Goal: Check status: Check status

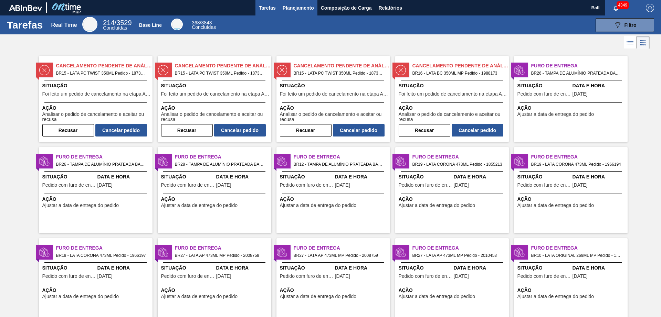
click at [307, 5] on span "Planejamento" at bounding box center [298, 8] width 31 height 8
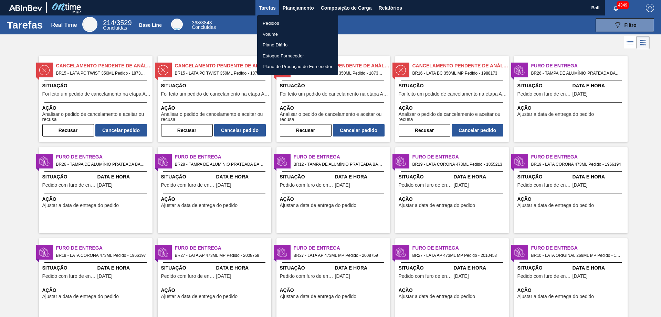
click at [281, 32] on li "Volume" at bounding box center [297, 34] width 81 height 11
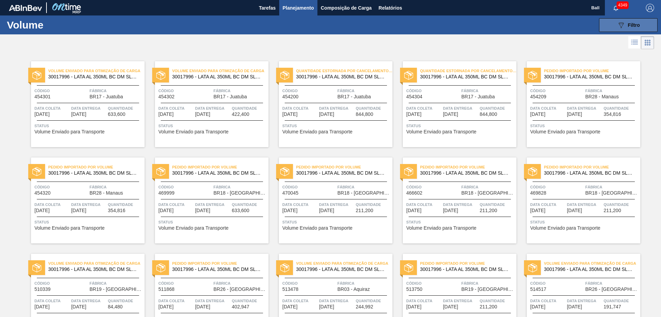
click at [619, 29] on button "089F7B8B-B2A5-4AFE-B5C0-19BA573D28AC Filtro" at bounding box center [628, 25] width 59 height 14
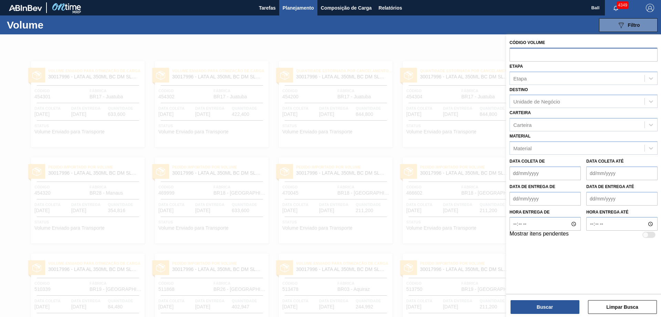
click at [585, 61] on input "text" at bounding box center [583, 54] width 148 height 13
click at [576, 89] on div "Destino Unidade de Negócio" at bounding box center [583, 96] width 148 height 23
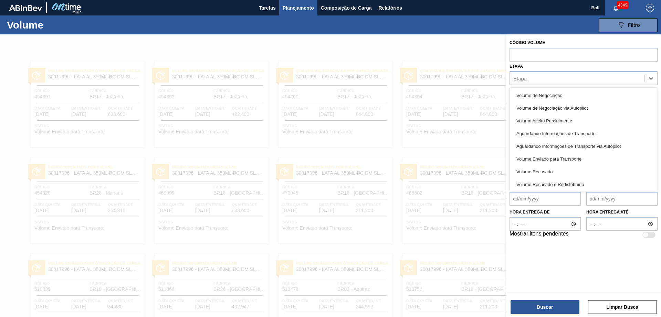
click at [572, 79] on div "Etapa" at bounding box center [577, 78] width 135 height 10
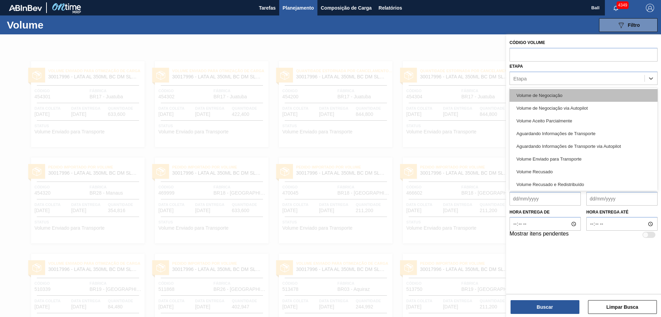
click at [568, 93] on div "Volume de Negociação" at bounding box center [583, 95] width 148 height 13
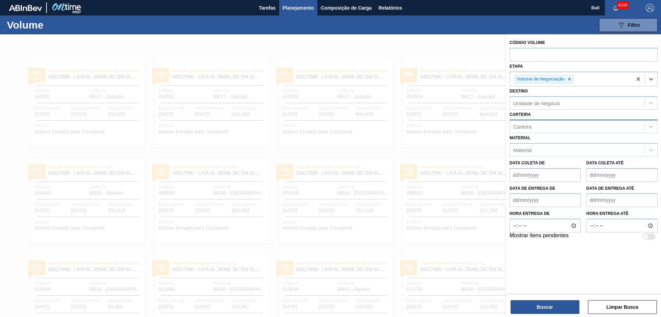
click at [553, 124] on div "Carteira" at bounding box center [577, 127] width 135 height 10
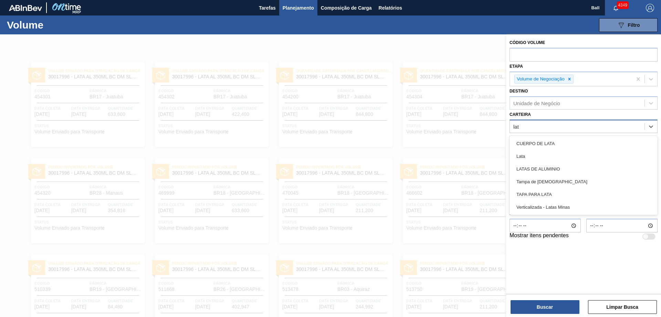
type input "lata"
click at [545, 156] on div "Lata" at bounding box center [583, 156] width 148 height 13
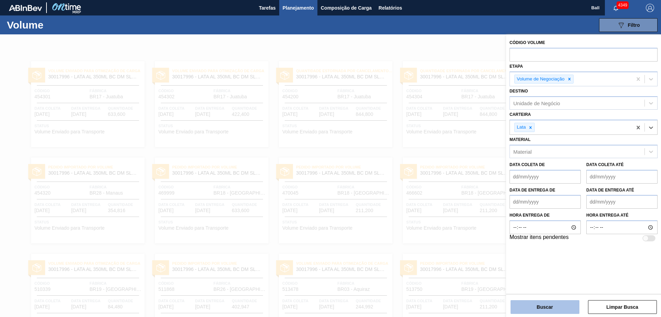
click at [537, 307] on button "Buscar" at bounding box center [544, 307] width 69 height 14
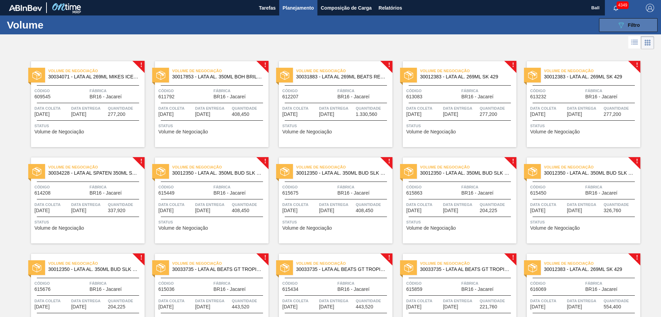
click at [612, 28] on button "089F7B8B-B2A5-4AFE-B5C0-19BA573D28AC Filtro" at bounding box center [628, 25] width 59 height 14
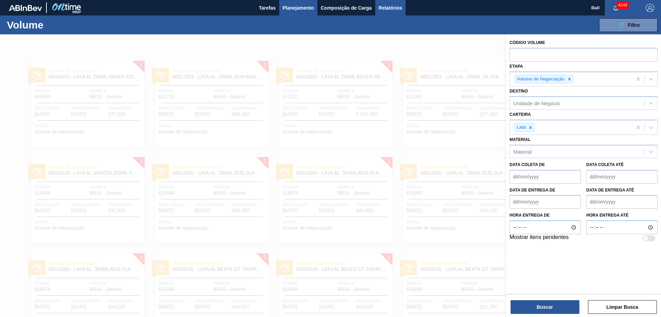
click at [388, 9] on span "Relatórios" at bounding box center [390, 8] width 23 height 8
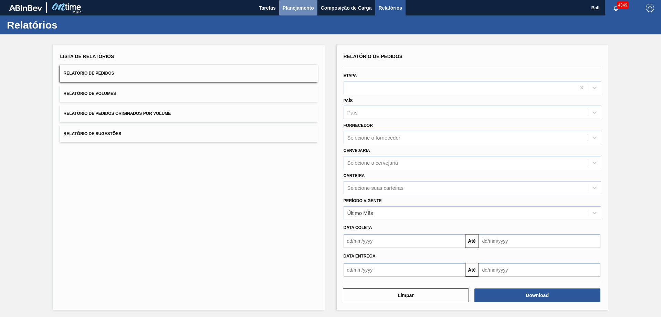
click at [299, 8] on span "Planejamento" at bounding box center [298, 8] width 31 height 8
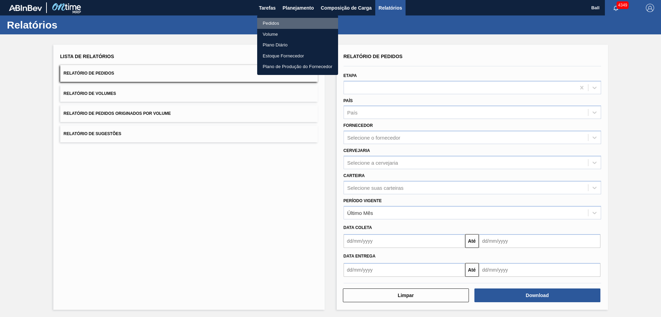
click at [277, 25] on li "Pedidos" at bounding box center [297, 23] width 81 height 11
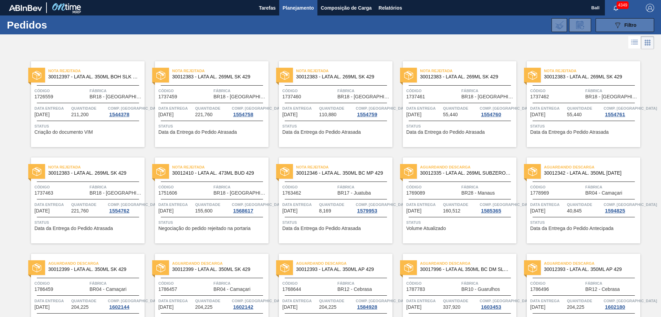
click at [631, 20] on button "089F7B8B-B2A5-4AFE-B5C0-19BA573D28AC Filtro" at bounding box center [624, 25] width 59 height 14
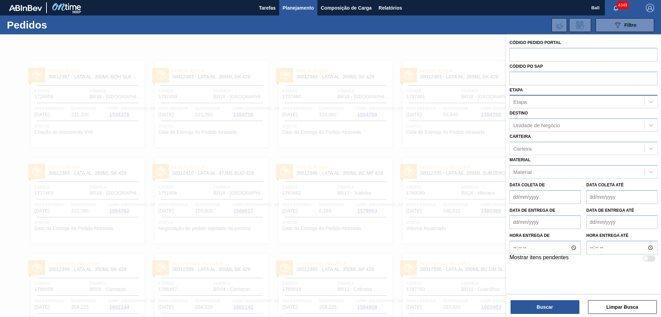
click at [560, 99] on div "Etapa" at bounding box center [577, 102] width 135 height 10
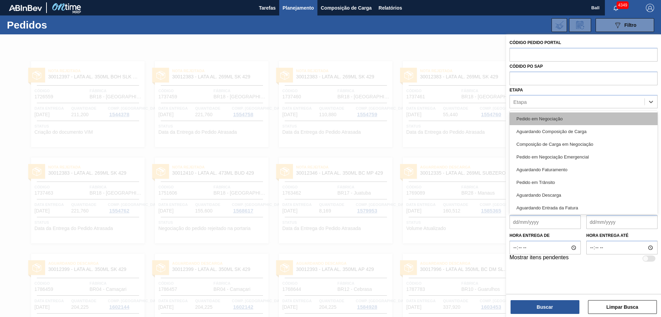
click at [546, 119] on div "Pedido em Negociação" at bounding box center [583, 119] width 148 height 13
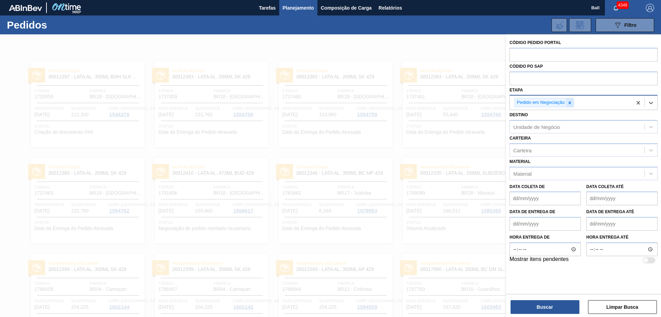
click at [569, 102] on icon at bounding box center [569, 103] width 5 height 5
click at [574, 104] on div "Etapa" at bounding box center [577, 102] width 135 height 10
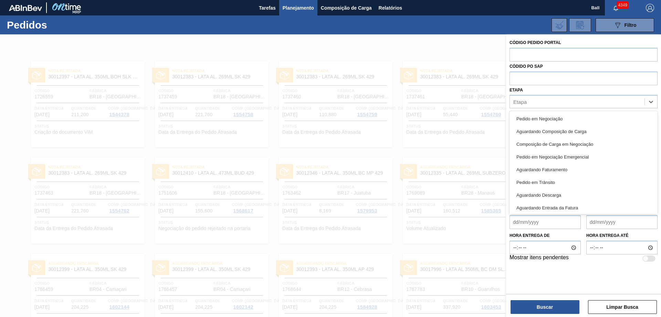
click at [492, 176] on div at bounding box center [330, 192] width 661 height 317
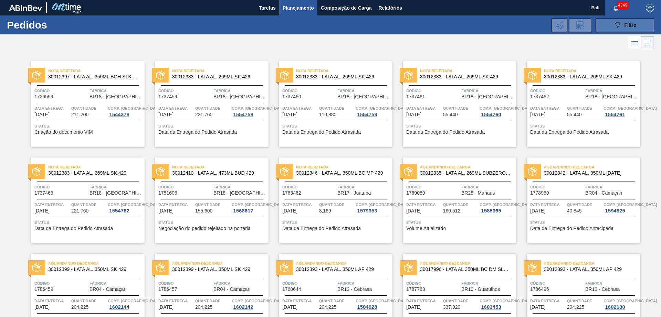
click at [595, 21] on button "089F7B8B-B2A5-4AFE-B5C0-19BA573D28AC Filtro" at bounding box center [624, 25] width 59 height 14
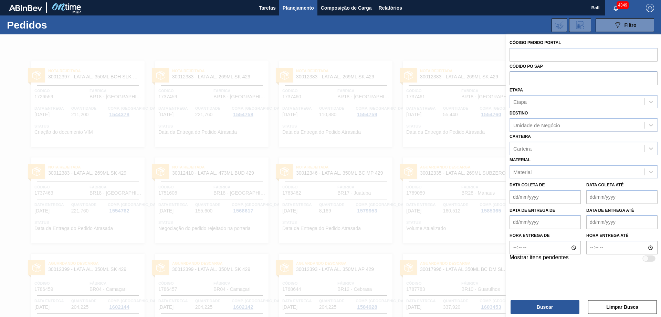
click at [559, 82] on input "text" at bounding box center [583, 78] width 148 height 13
click at [566, 51] on input "text" at bounding box center [583, 54] width 148 height 13
click at [570, 54] on input "text" at bounding box center [583, 54] width 148 height 13
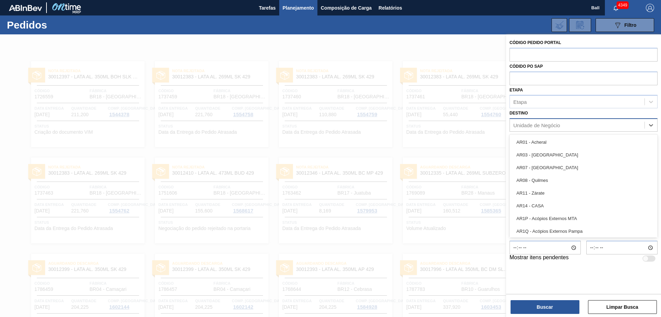
click at [552, 123] on div "Unidade de Negócio" at bounding box center [536, 126] width 47 height 6
click at [556, 106] on div "Etapa" at bounding box center [577, 102] width 135 height 10
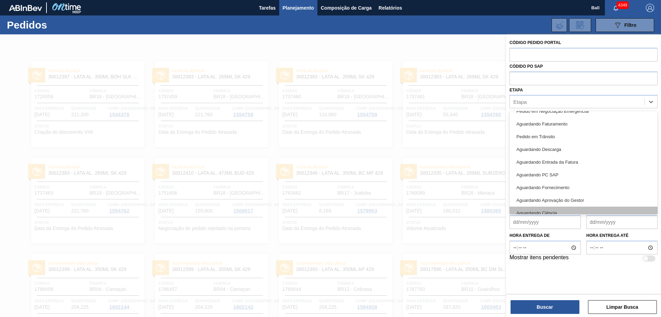
scroll to position [91, 0]
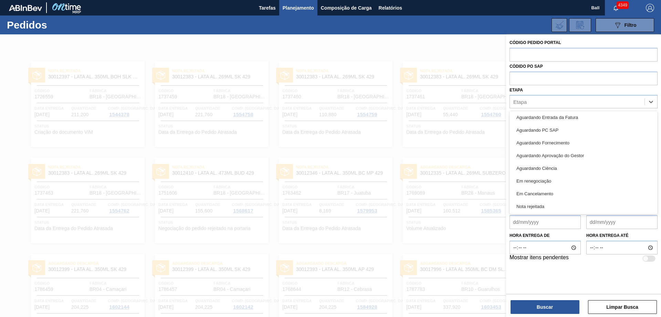
click at [494, 171] on div at bounding box center [330, 192] width 661 height 317
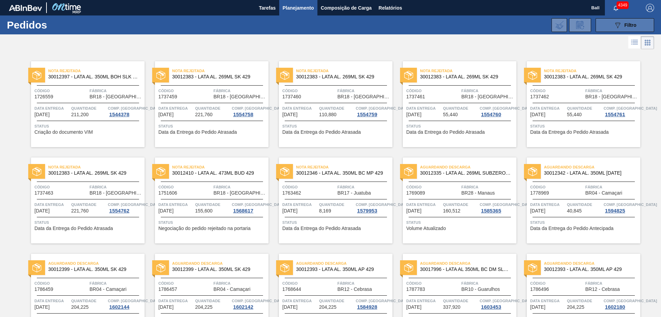
click at [609, 20] on button "089F7B8B-B2A5-4AFE-B5C0-19BA573D28AC Filtro" at bounding box center [624, 25] width 59 height 14
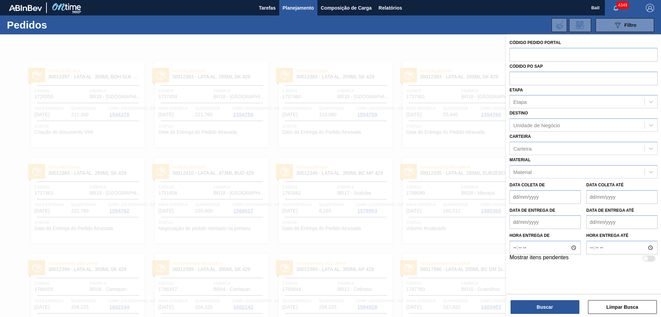
click at [540, 195] on de "Data coleta de" at bounding box center [544, 197] width 71 height 14
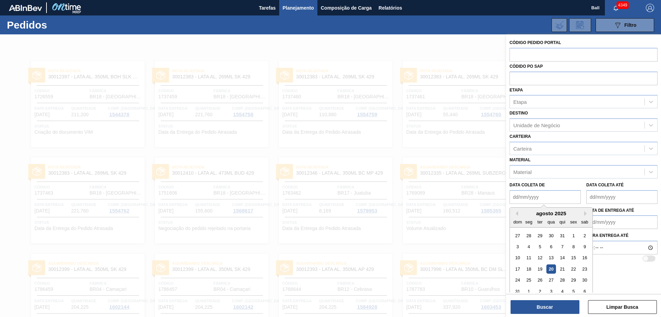
click at [552, 268] on div "20" at bounding box center [550, 269] width 9 height 9
type de "[DATE]"
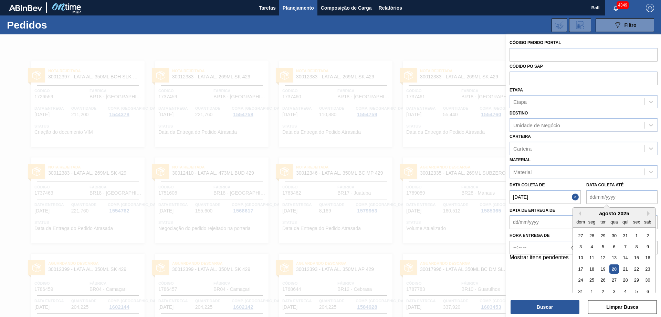
click at [627, 203] on até "Data coleta até" at bounding box center [621, 197] width 71 height 14
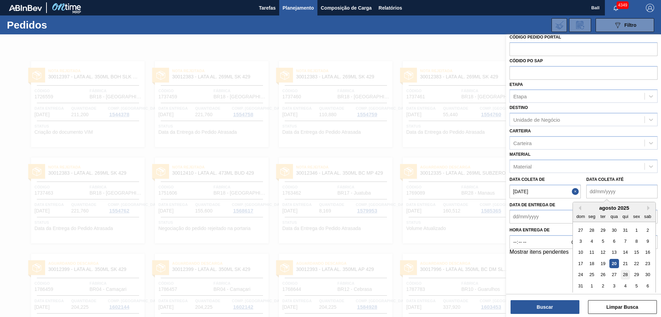
scroll to position [8, 0]
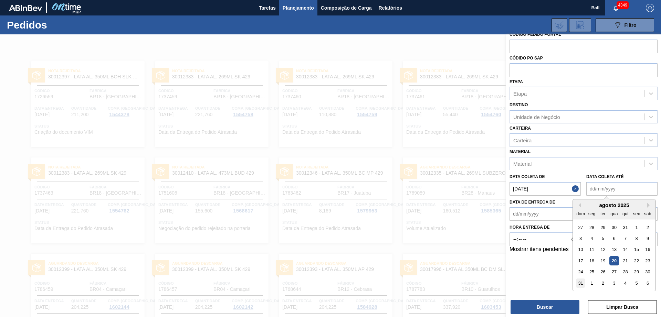
click at [581, 282] on div "31" at bounding box center [580, 283] width 9 height 9
type até "[DATE]"
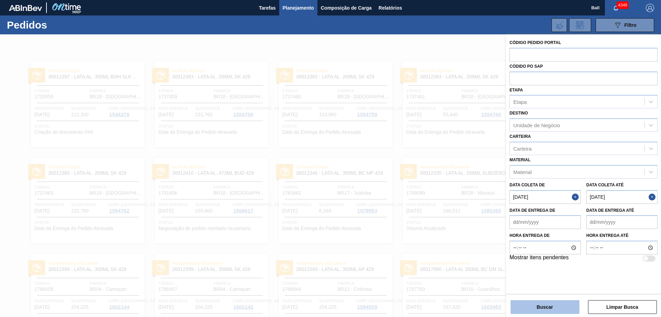
click at [555, 307] on button "Buscar" at bounding box center [544, 307] width 69 height 14
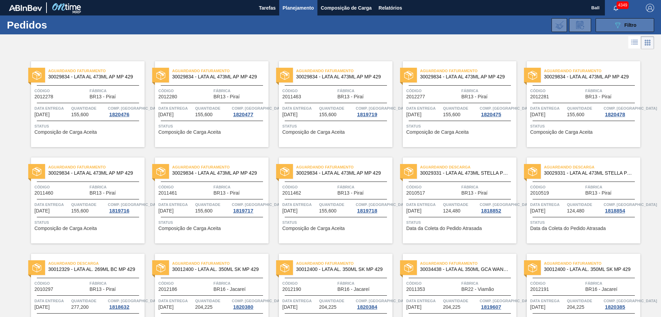
click at [616, 24] on icon at bounding box center [617, 25] width 5 height 6
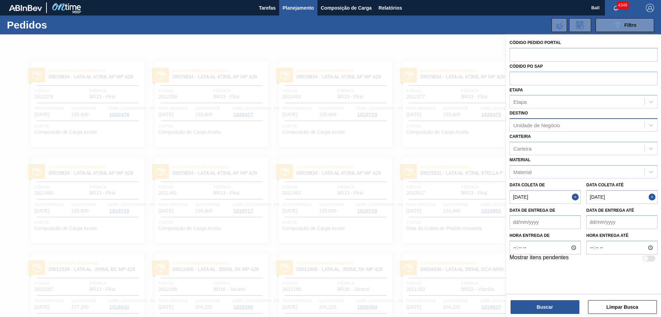
click at [573, 125] on div "Unidade de Negócio" at bounding box center [577, 125] width 135 height 10
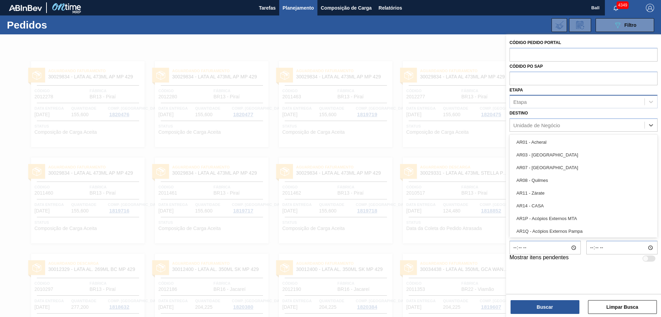
click at [575, 98] on div "Etapa" at bounding box center [577, 102] width 135 height 10
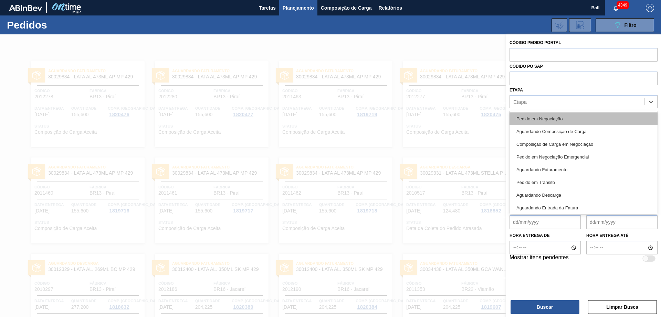
click at [565, 117] on div "Pedido em Negociação" at bounding box center [583, 119] width 148 height 13
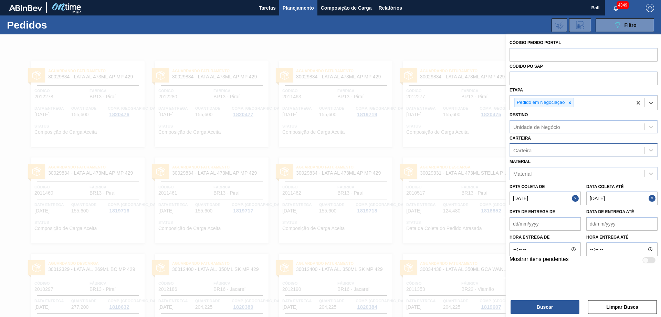
click at [563, 148] on div "Carteira" at bounding box center [577, 150] width 135 height 10
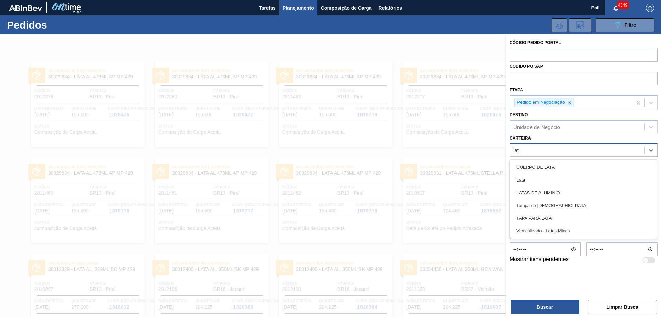
type input "lata"
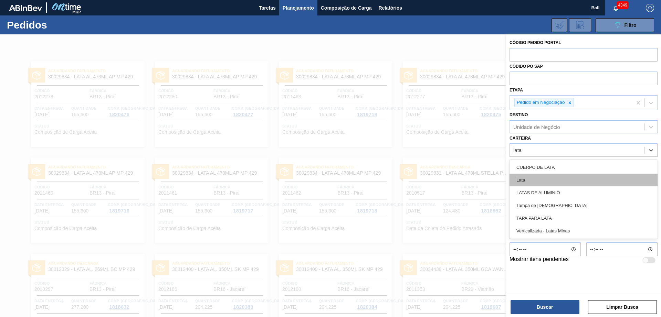
click at [544, 176] on div "Lata" at bounding box center [583, 180] width 148 height 13
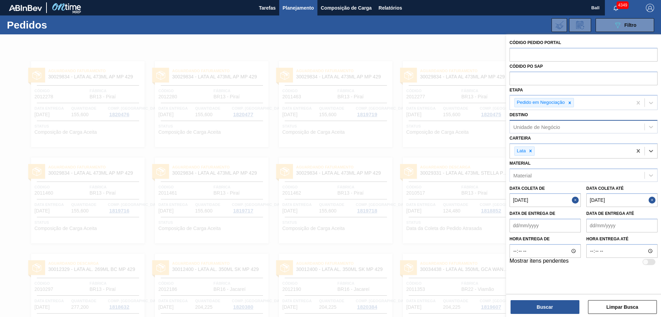
click at [545, 131] on div "Unidade de Negócio" at bounding box center [577, 127] width 135 height 10
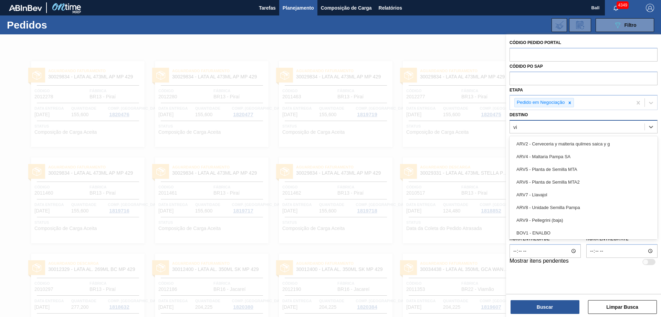
type input "via"
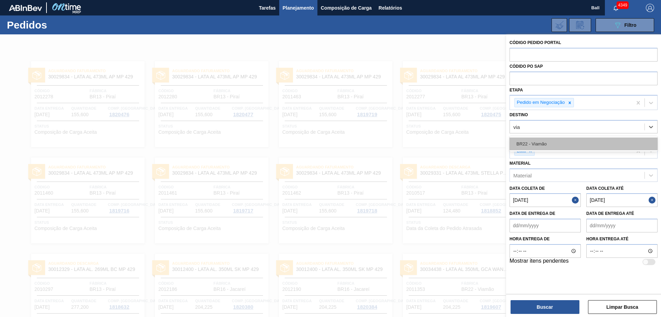
click at [545, 140] on div "BR22 - Viamão" at bounding box center [583, 144] width 148 height 13
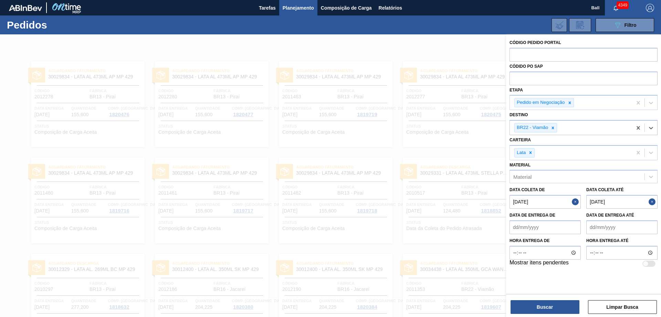
click at [577, 202] on button "Close" at bounding box center [576, 202] width 9 height 14
drag, startPoint x: 653, startPoint y: 201, endPoint x: 648, endPoint y: 221, distance: 20.6
click at [653, 201] on button "Close" at bounding box center [652, 202] width 9 height 14
click at [562, 309] on button "Buscar" at bounding box center [544, 307] width 69 height 14
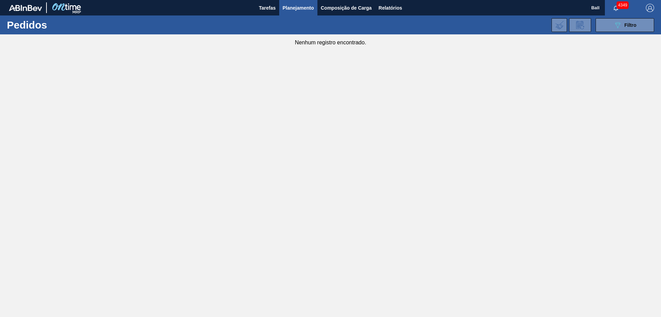
click at [627, 17] on div "089F7B8B-B2A5-4AFE-B5C0-19BA573D28AC Filtro Código Pedido Portal Códido PO SAP …" at bounding box center [384, 25] width 548 height 21
click at [625, 21] on div "089F7B8B-B2A5-4AFE-B5C0-19BA573D28AC Filtro" at bounding box center [624, 25] width 23 height 8
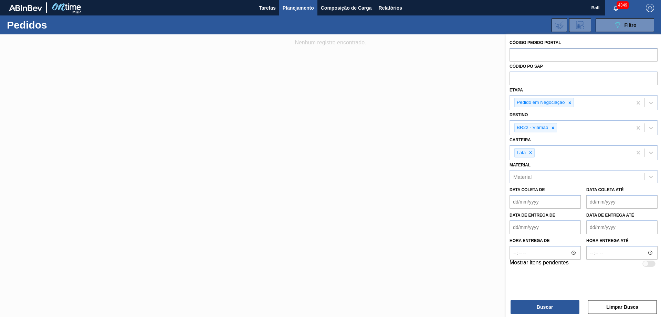
click at [573, 59] on input "text" at bounding box center [583, 54] width 148 height 13
click at [572, 55] on input "text" at bounding box center [583, 54] width 148 height 13
click at [570, 77] on input "text" at bounding box center [583, 78] width 148 height 13
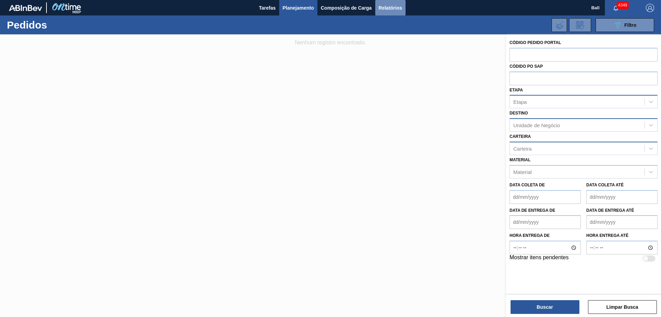
click at [393, 6] on span "Relatórios" at bounding box center [390, 8] width 23 height 8
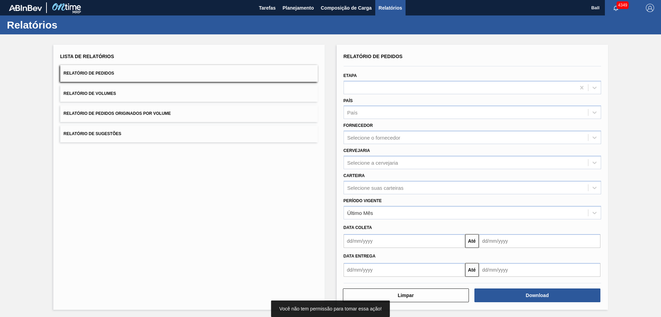
click at [111, 75] on span "Relatório de Pedidos" at bounding box center [89, 73] width 51 height 5
click at [410, 78] on div "Etapa" at bounding box center [472, 82] width 257 height 23
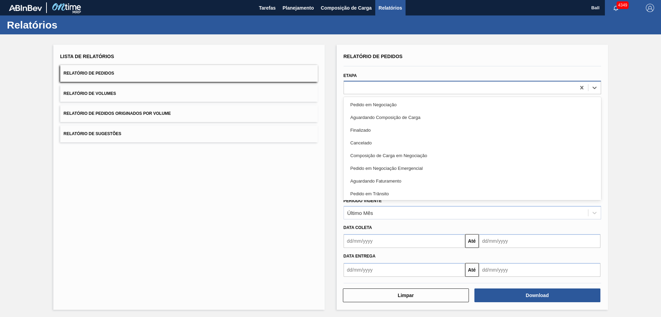
click at [410, 83] on div at bounding box center [460, 88] width 232 height 10
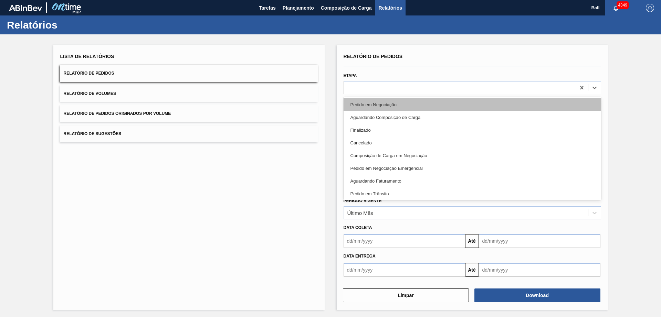
click at [404, 102] on div "Pedido em Negociação" at bounding box center [472, 104] width 257 height 13
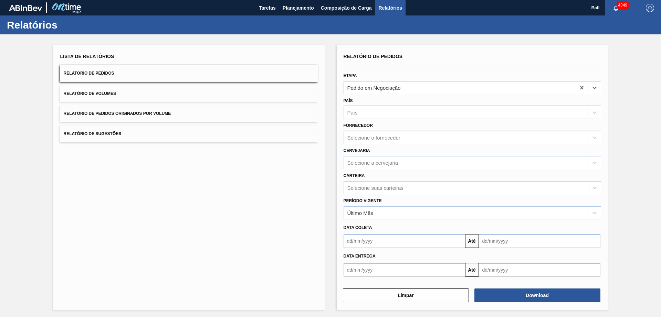
click at [397, 135] on div "Selecione o fornecedor" at bounding box center [373, 138] width 53 height 6
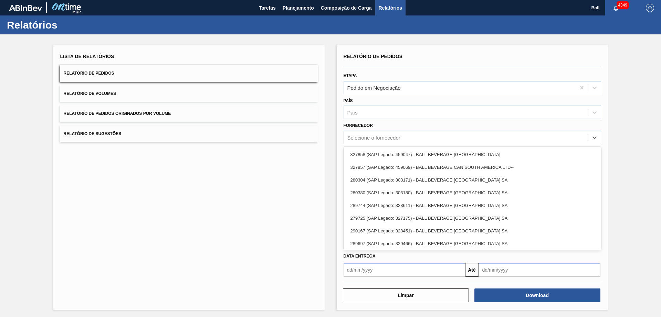
click at [397, 135] on div "Selecione o fornecedor" at bounding box center [373, 138] width 53 height 6
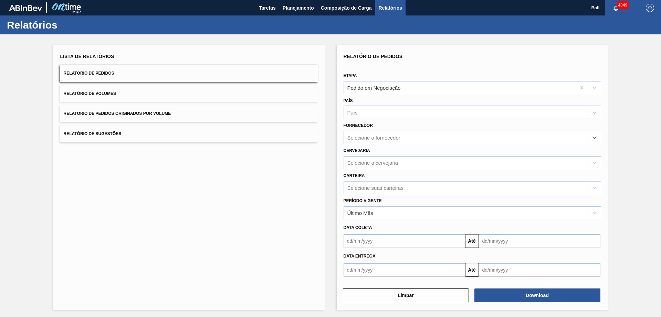
click at [393, 161] on div "Selecione a cervejaria" at bounding box center [372, 163] width 51 height 6
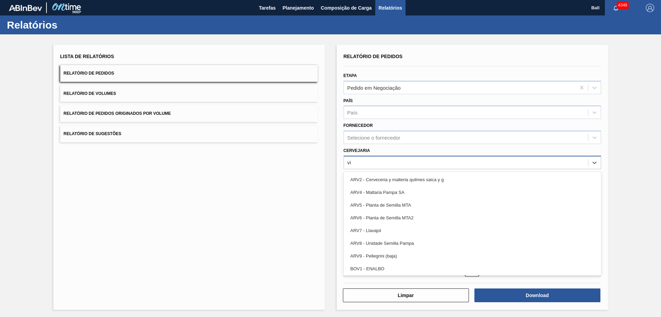
type input "via"
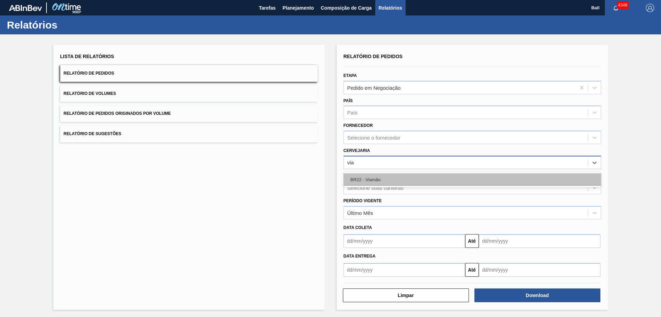
click at [378, 180] on div "BR22 - Viamão" at bounding box center [472, 179] width 257 height 13
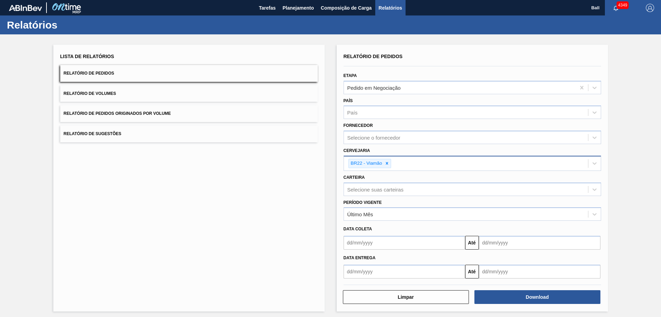
click at [382, 182] on div "Carteira Selecione suas carteiras" at bounding box center [472, 184] width 257 height 23
click at [386, 184] on div "Selecione suas carteiras" at bounding box center [466, 189] width 244 height 10
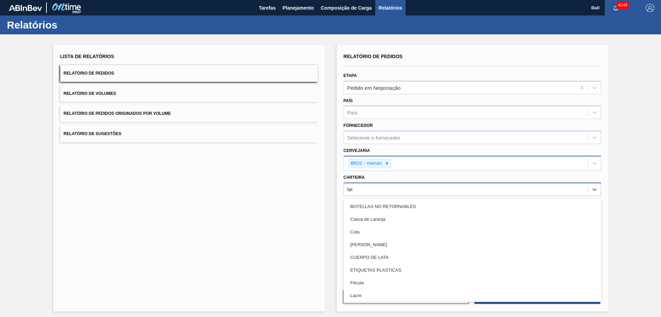
type input "lata"
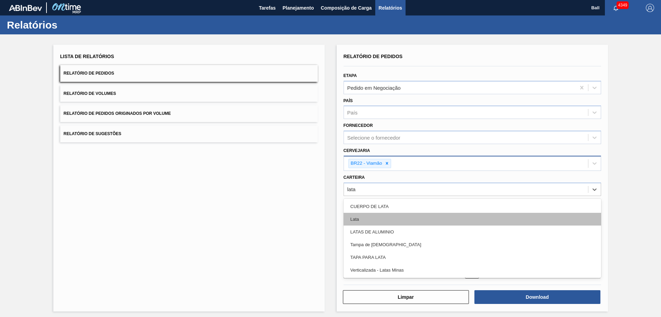
click at [375, 224] on div "Lata" at bounding box center [472, 219] width 257 height 13
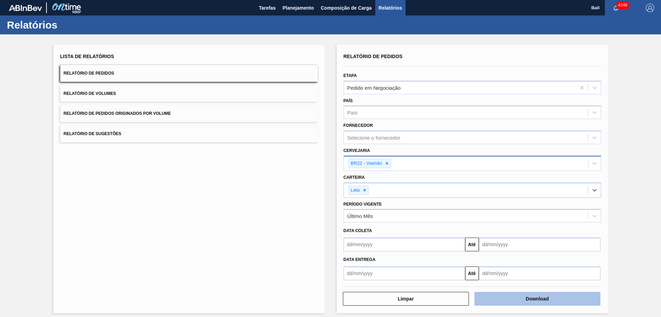
click at [511, 297] on button "Download" at bounding box center [537, 299] width 126 height 14
click at [154, 98] on button "Relatório de Volumes" at bounding box center [188, 93] width 257 height 17
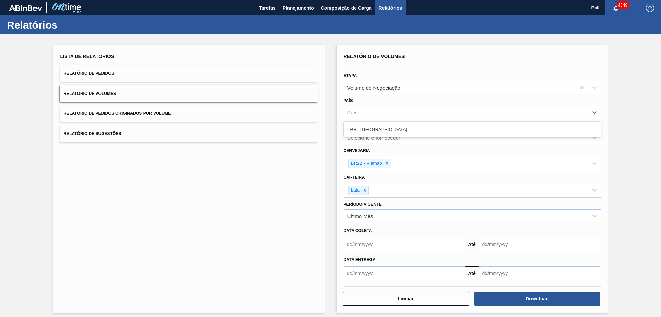
click at [401, 116] on div "País" at bounding box center [466, 113] width 244 height 10
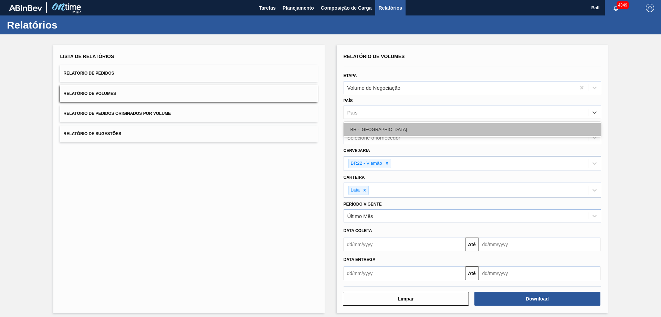
click at [400, 126] on div "BR - [GEOGRAPHIC_DATA]" at bounding box center [472, 129] width 257 height 13
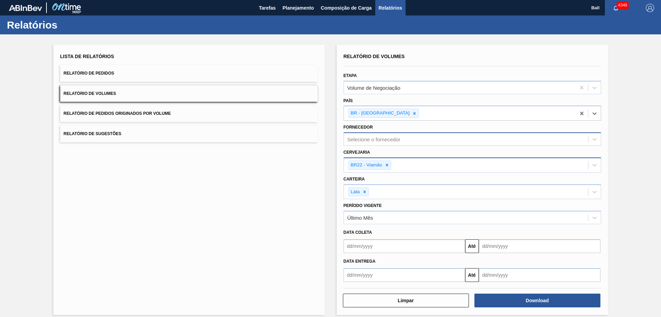
click at [412, 134] on div "Selecione o fornecedor" at bounding box center [472, 139] width 257 height 13
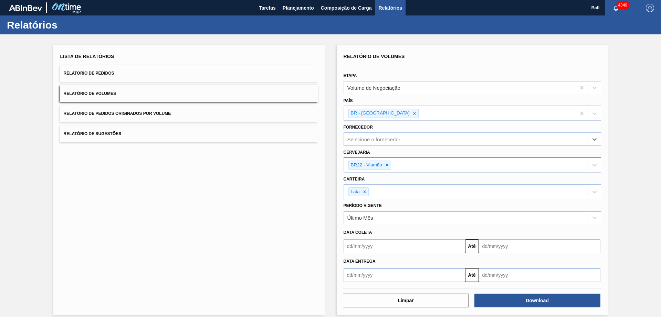
click at [421, 219] on div "Último Mês" at bounding box center [466, 218] width 244 height 10
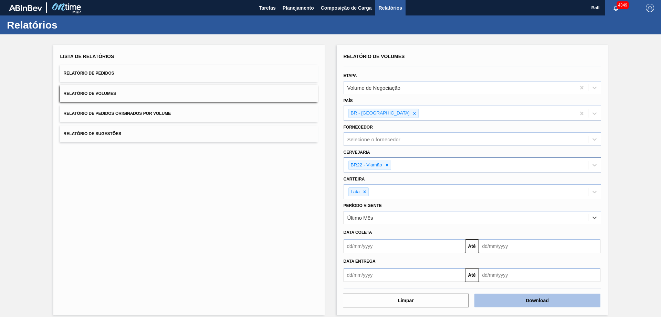
click at [503, 296] on button "Download" at bounding box center [537, 301] width 126 height 14
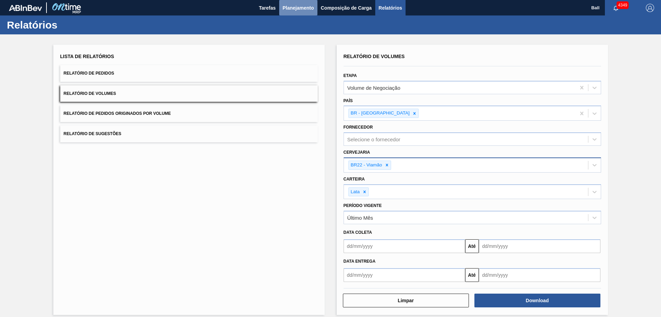
click at [300, 6] on span "Planejamento" at bounding box center [298, 8] width 31 height 8
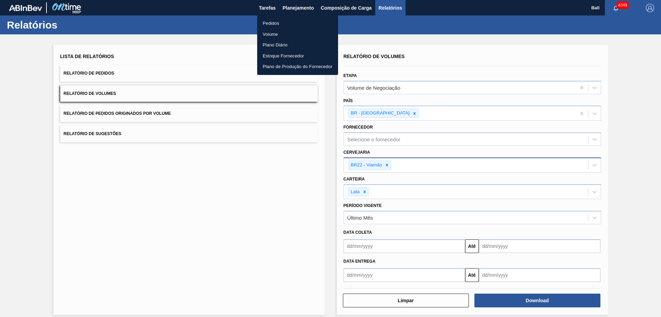
click at [298, 20] on li "Pedidos" at bounding box center [297, 23] width 81 height 11
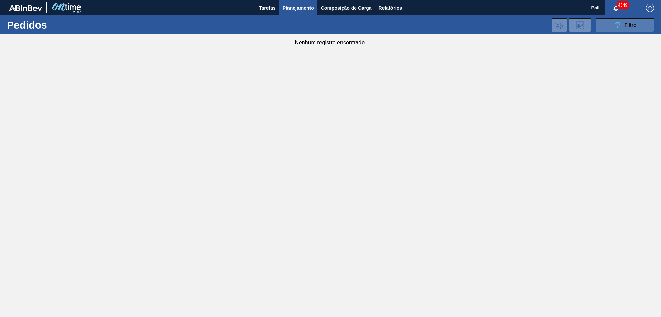
click at [612, 29] on button "089F7B8B-B2A5-4AFE-B5C0-19BA573D28AC Filtro" at bounding box center [624, 25] width 59 height 14
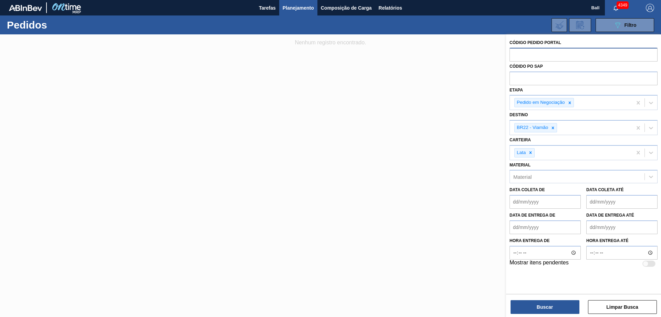
click at [563, 53] on input "text" at bounding box center [583, 54] width 148 height 13
paste input "V617148"
click at [570, 105] on div at bounding box center [570, 102] width 8 height 9
type input "V617148"
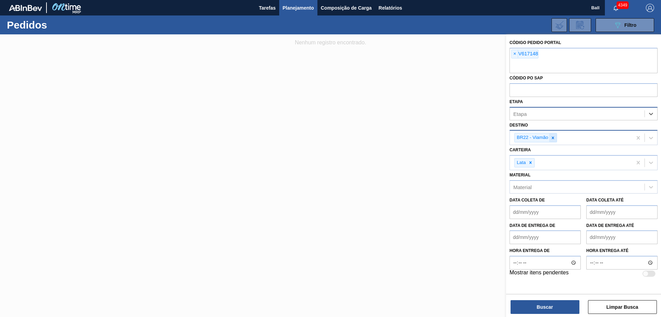
click at [553, 136] on icon at bounding box center [552, 138] width 5 height 5
click at [531, 163] on icon at bounding box center [530, 161] width 5 height 5
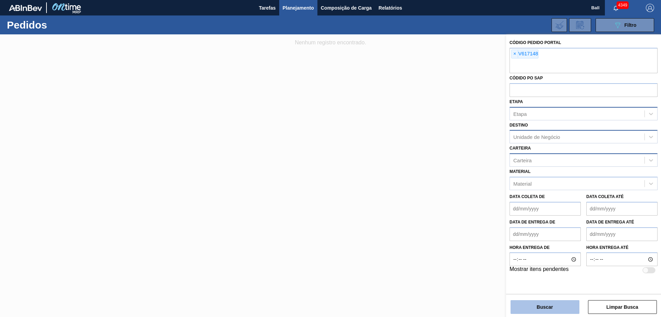
click at [535, 307] on button "Buscar" at bounding box center [544, 307] width 69 height 14
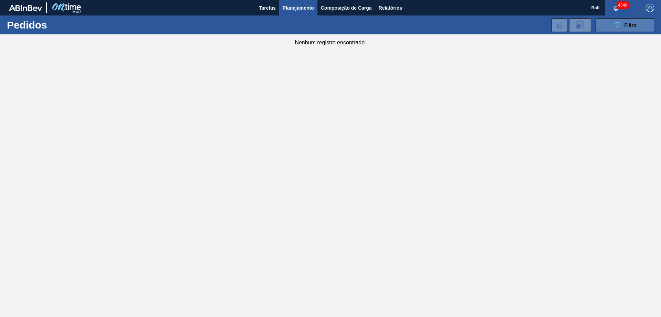
click at [627, 22] on span "Filtro" at bounding box center [630, 25] width 12 height 6
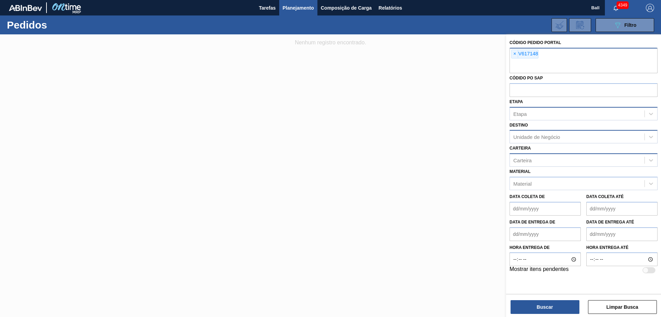
click at [540, 57] on div "× V617148" at bounding box center [583, 60] width 148 height 25
click at [572, 54] on div "× V617148" at bounding box center [583, 60] width 148 height 25
click at [517, 51] on span "×" at bounding box center [514, 54] width 7 height 8
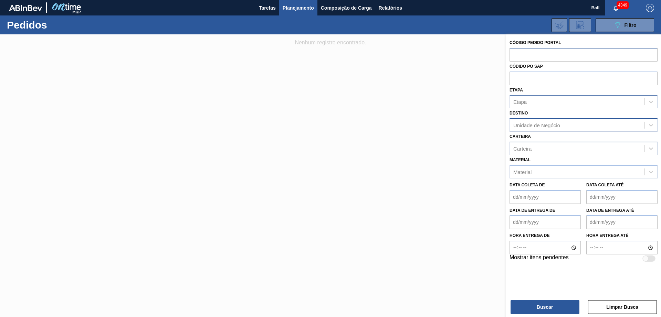
paste input "V617148"
click at [517, 53] on input "V617148" at bounding box center [583, 54] width 148 height 13
type input "617148"
click at [545, 306] on button "Buscar" at bounding box center [544, 307] width 69 height 14
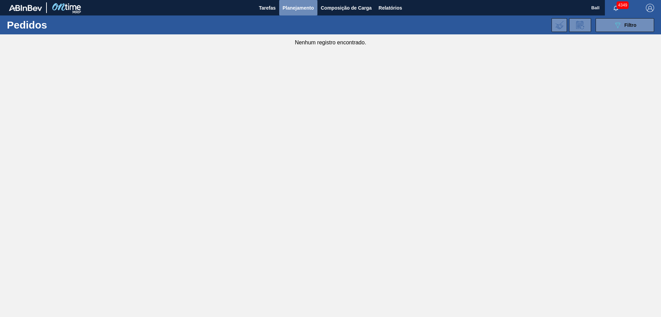
click at [303, 6] on span "Planejamento" at bounding box center [298, 8] width 31 height 8
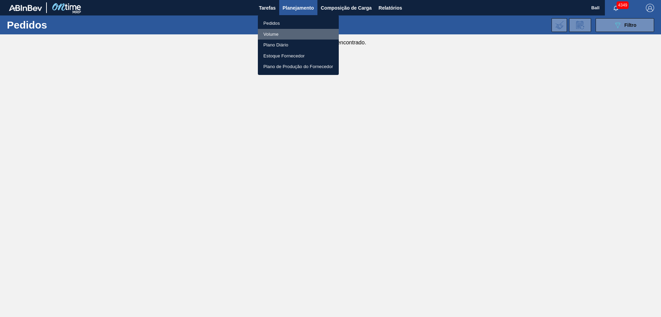
click at [296, 34] on li "Volume" at bounding box center [298, 34] width 81 height 11
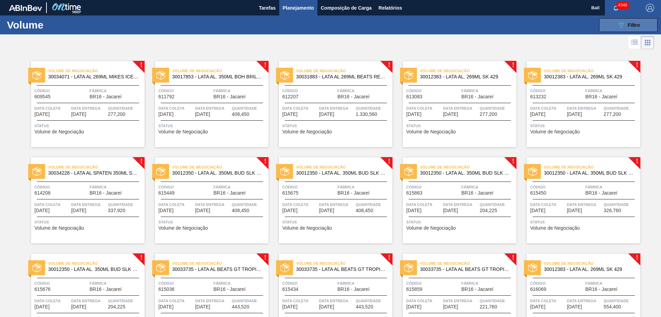
click at [632, 25] on span "Filtro" at bounding box center [634, 25] width 12 height 6
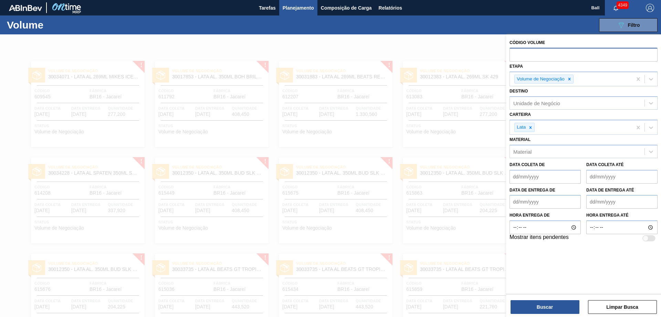
click at [555, 57] on input "text" at bounding box center [583, 54] width 148 height 13
paste input "V617148"
click at [569, 77] on icon at bounding box center [569, 79] width 5 height 5
type input "V617148"
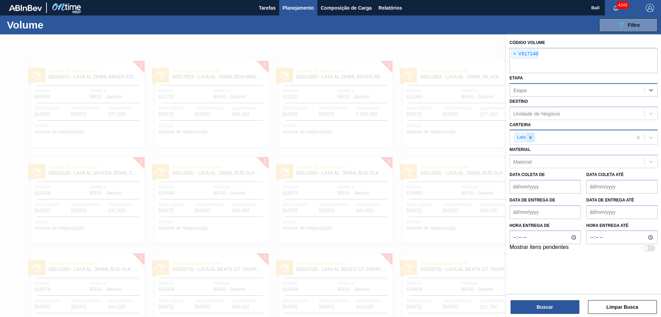
click at [533, 138] on icon at bounding box center [530, 137] width 5 height 5
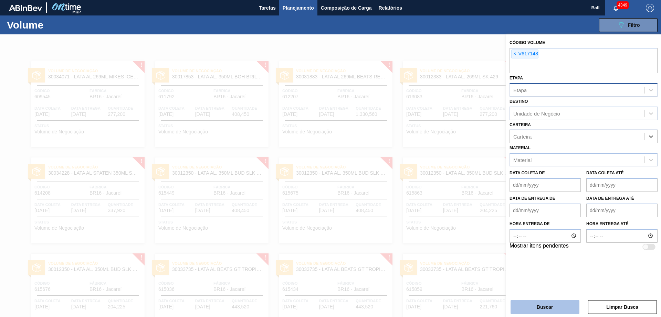
click at [546, 314] on button "Buscar" at bounding box center [544, 307] width 69 height 14
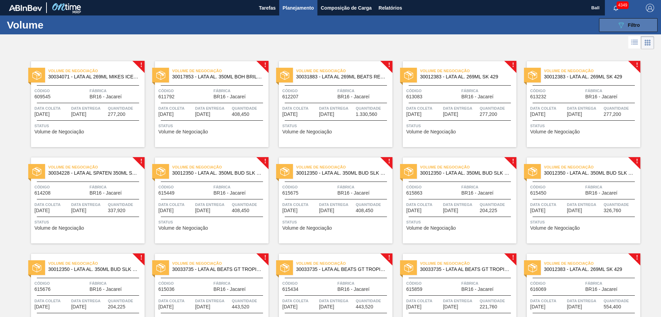
click at [608, 26] on button "089F7B8B-B2A5-4AFE-B5C0-19BA573D28AC Filtro" at bounding box center [628, 25] width 59 height 14
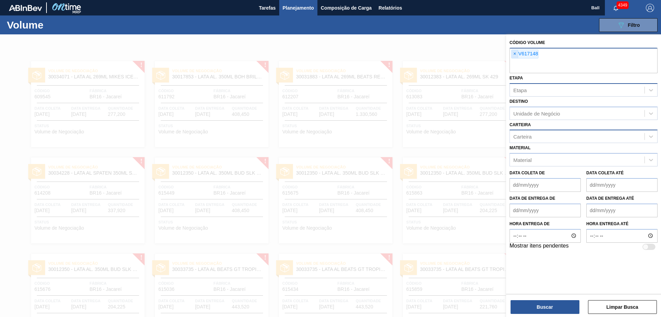
click at [516, 55] on span "×" at bounding box center [514, 54] width 7 height 8
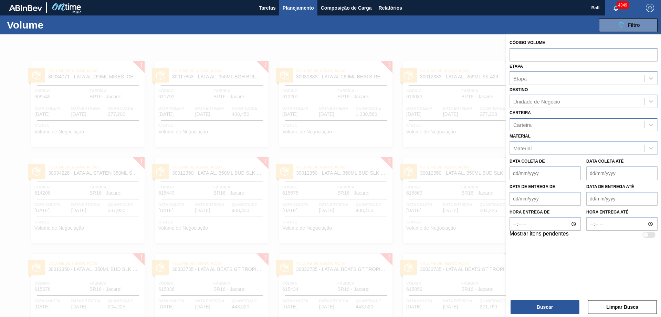
paste input "V617148"
click at [515, 55] on input "V617148" at bounding box center [583, 54] width 148 height 13
type input "617148"
click at [553, 305] on button "Buscar" at bounding box center [544, 307] width 69 height 14
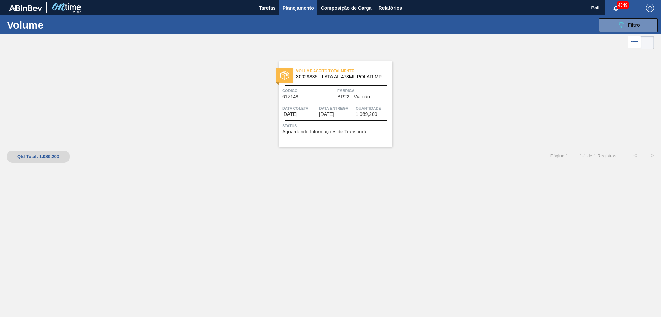
click at [341, 107] on span "Data entrega" at bounding box center [336, 108] width 35 height 7
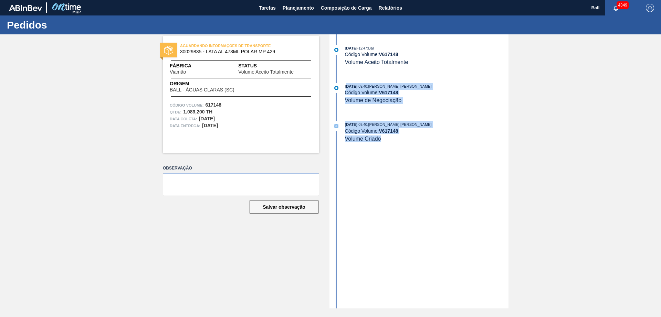
drag, startPoint x: 388, startPoint y: 143, endPoint x: 346, endPoint y: 80, distance: 75.6
click at [346, 80] on div "[DATE] 12:47 : Ball Código Volume: V 617148 Volume Aceito Totalmente [DATE] 09:…" at bounding box center [419, 171] width 177 height 274
click at [395, 123] on span ": [PERSON_NAME] [PERSON_NAME]" at bounding box center [399, 125] width 64 height 4
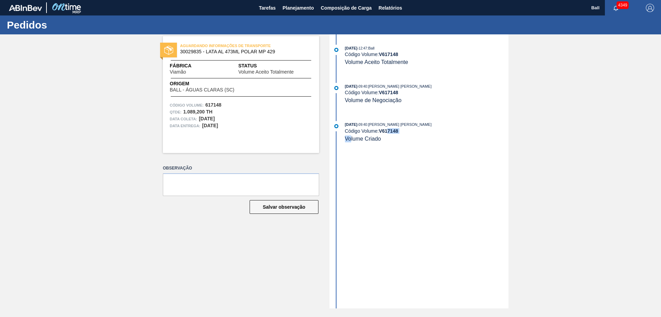
drag, startPoint x: 389, startPoint y: 138, endPoint x: 350, endPoint y: 141, distance: 38.7
click at [350, 141] on div "[DATE] 09:40 : [PERSON_NAME] [PERSON_NAME] Código Volume: V 617148 Volume Criado" at bounding box center [426, 131] width 163 height 21
click at [371, 155] on div "[DATE] 12:47 : Ball Código Volume: V 617148 Volume Aceito Totalmente [DATE] 09:…" at bounding box center [419, 171] width 177 height 274
